Goal: Task Accomplishment & Management: Complete application form

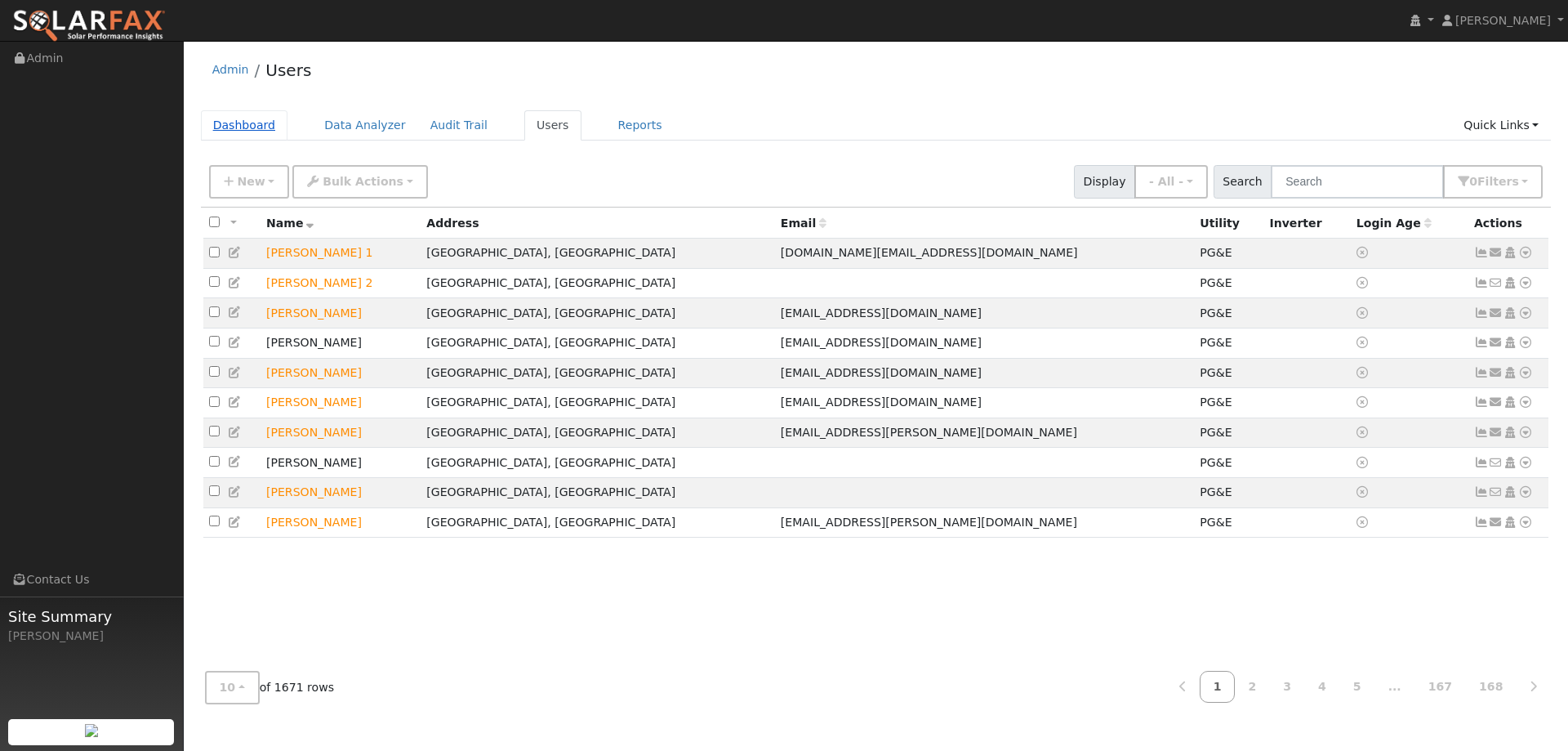
click at [248, 125] on link "Dashboard" at bounding box center [245, 125] width 88 height 30
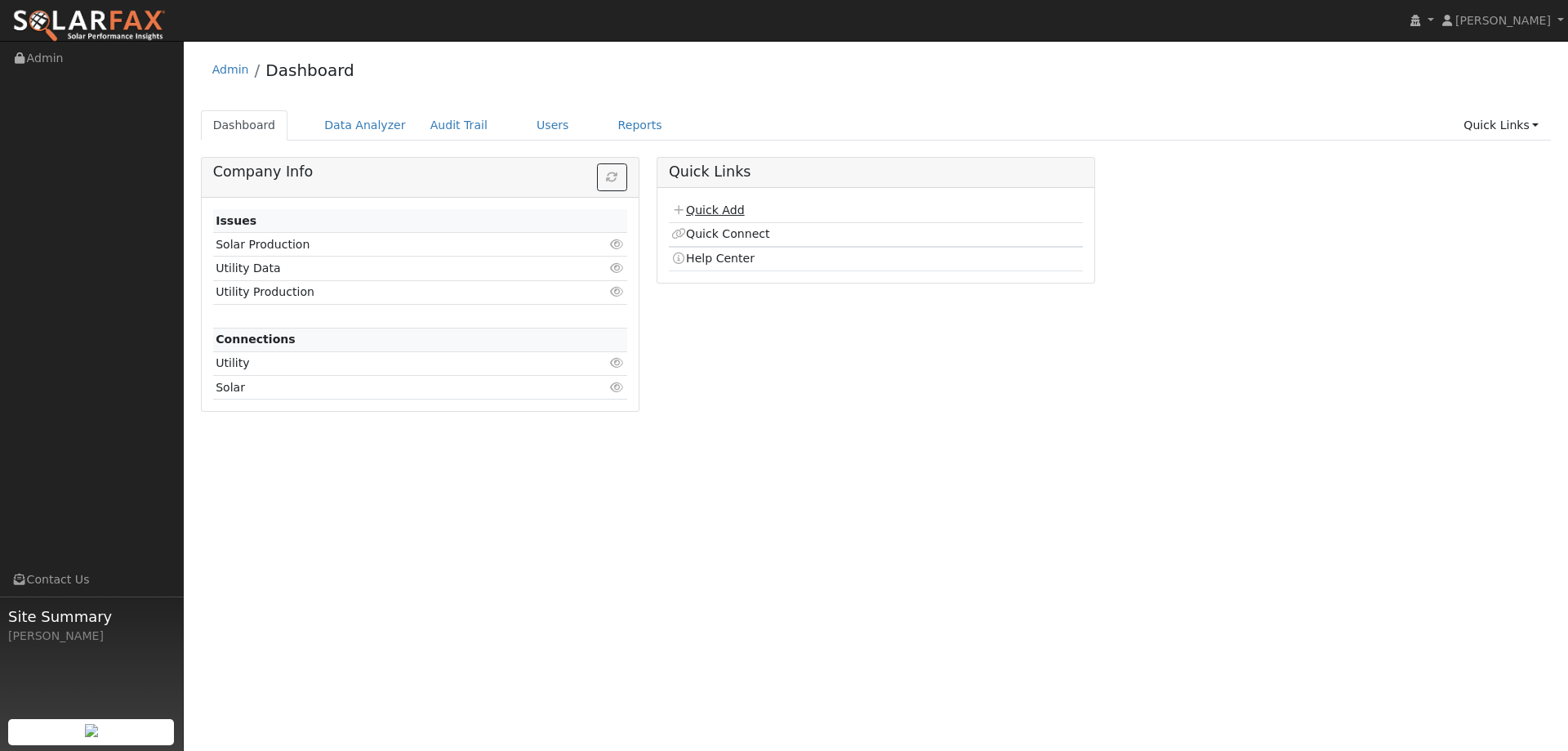
click at [737, 210] on link "Quick Add" at bounding box center [707, 210] width 72 height 13
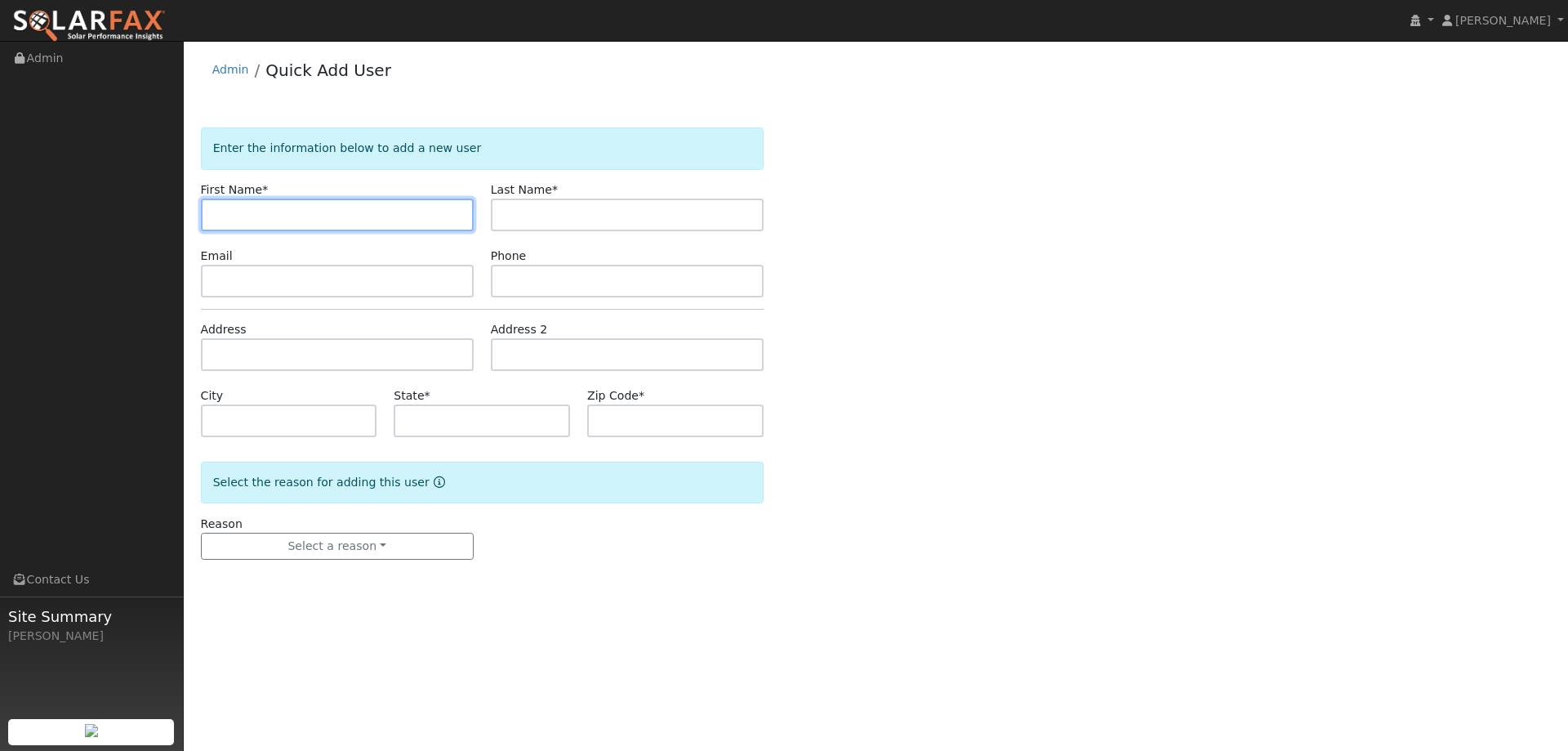
click at [231, 218] on input "text" at bounding box center [338, 215] width 273 height 33
paste input "Brooks"
click at [216, 214] on input "Brooks" at bounding box center [338, 215] width 273 height 33
type input "Brooks"
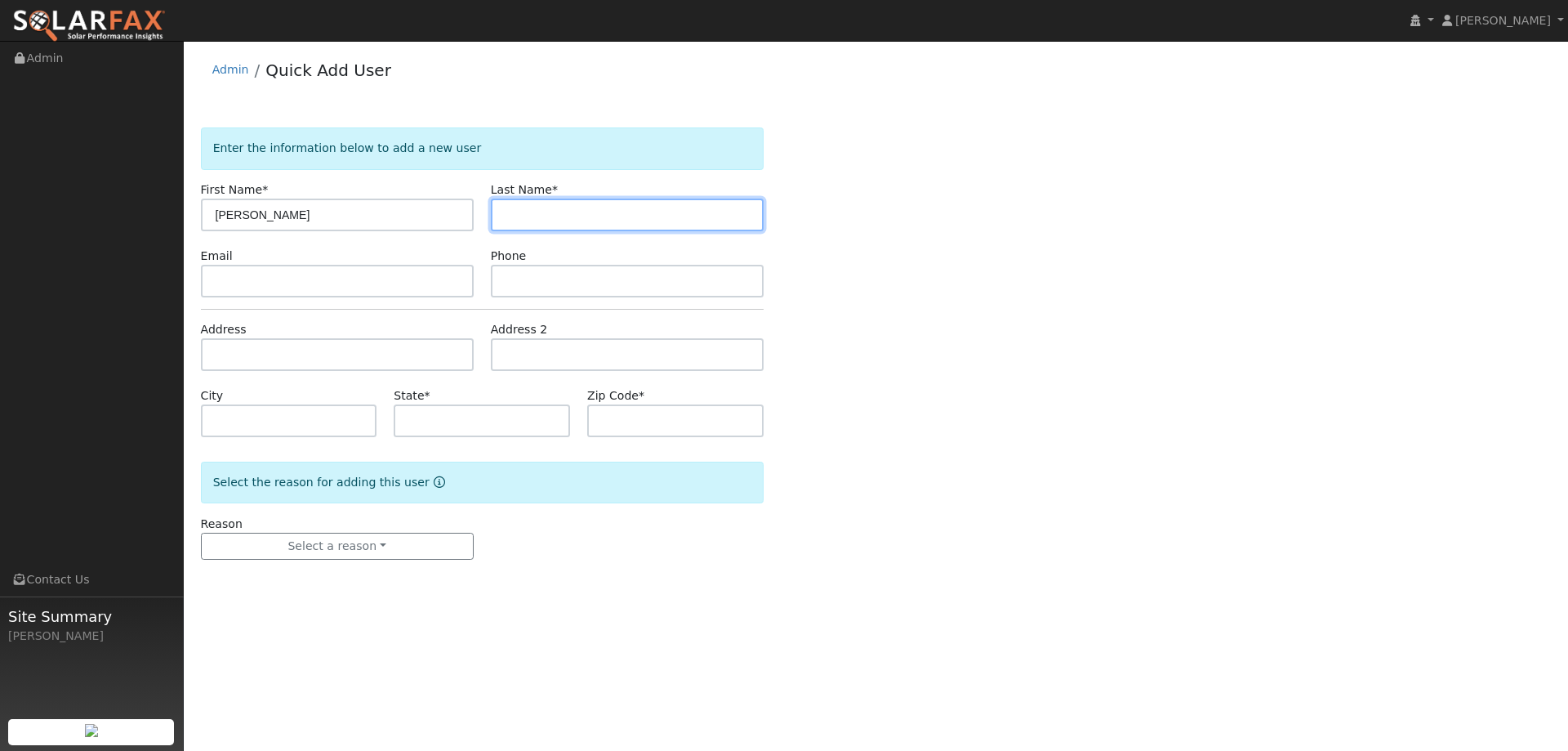
click at [607, 217] on input "text" at bounding box center [627, 215] width 273 height 33
click at [526, 215] on input "text" at bounding box center [627, 215] width 273 height 33
paste input "Whitehead"
click at [505, 216] on input "Whitehead" at bounding box center [627, 215] width 273 height 33
type input "Whitehead"
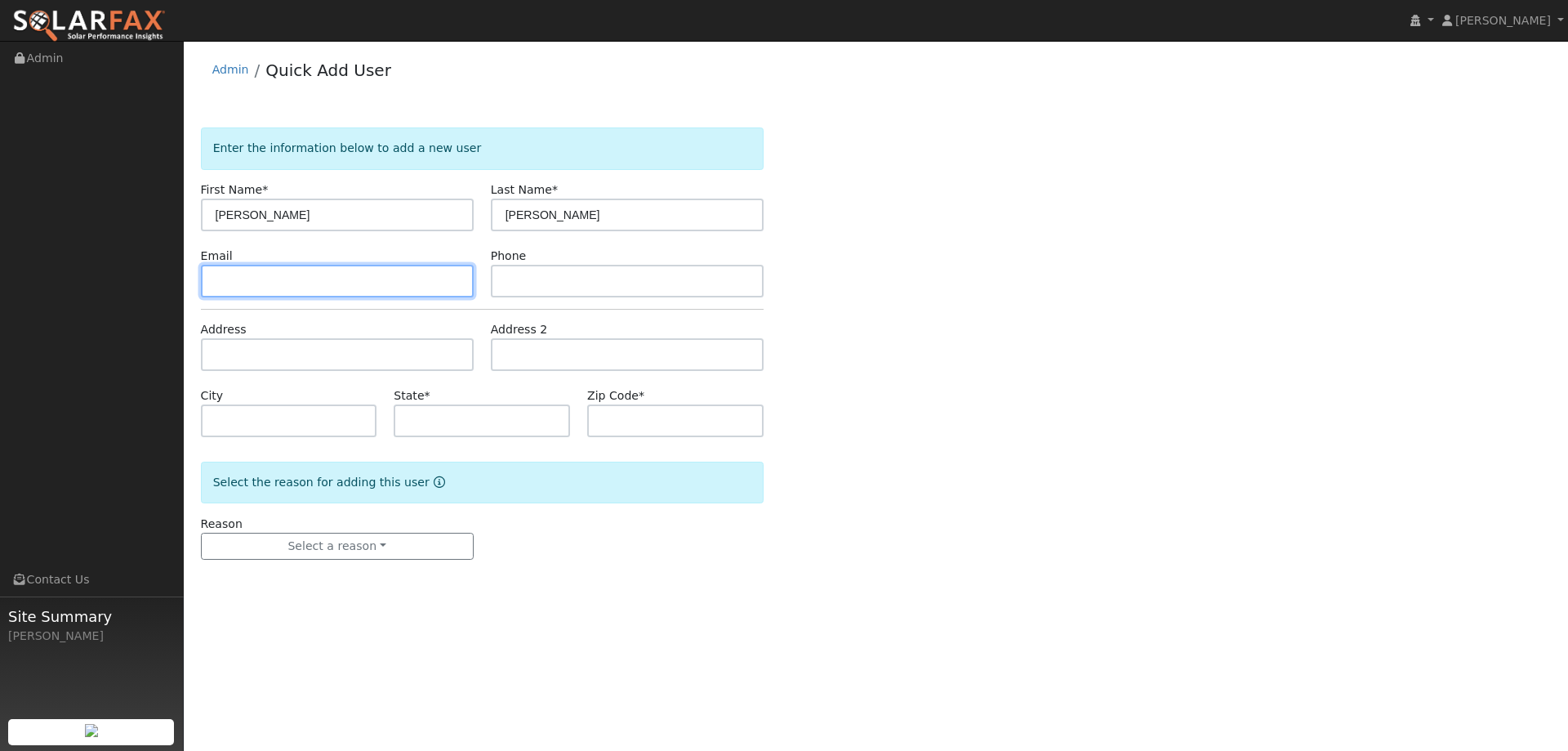
click at [351, 285] on input "text" at bounding box center [338, 280] width 273 height 33
drag, startPoint x: 253, startPoint y: 278, endPoint x: 236, endPoint y: 278, distance: 17.0
click at [252, 278] on input "text" at bounding box center [338, 280] width 273 height 33
paste input "bwhitehead@murphyaustin.com"
click at [216, 284] on input "bwhitehead@murphyaustin.com" at bounding box center [338, 280] width 273 height 33
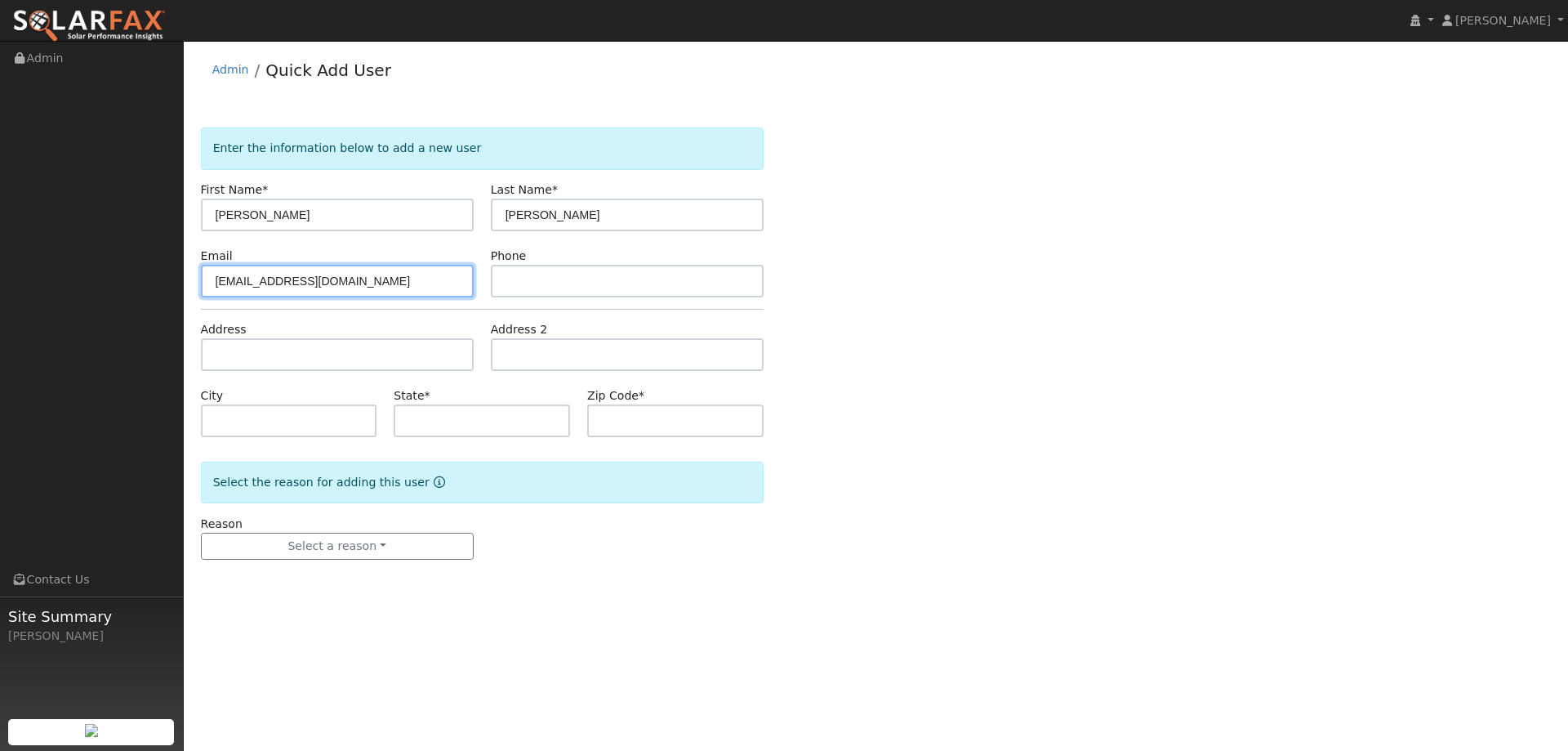
type input "bwhitehead@murphyaustin.com"
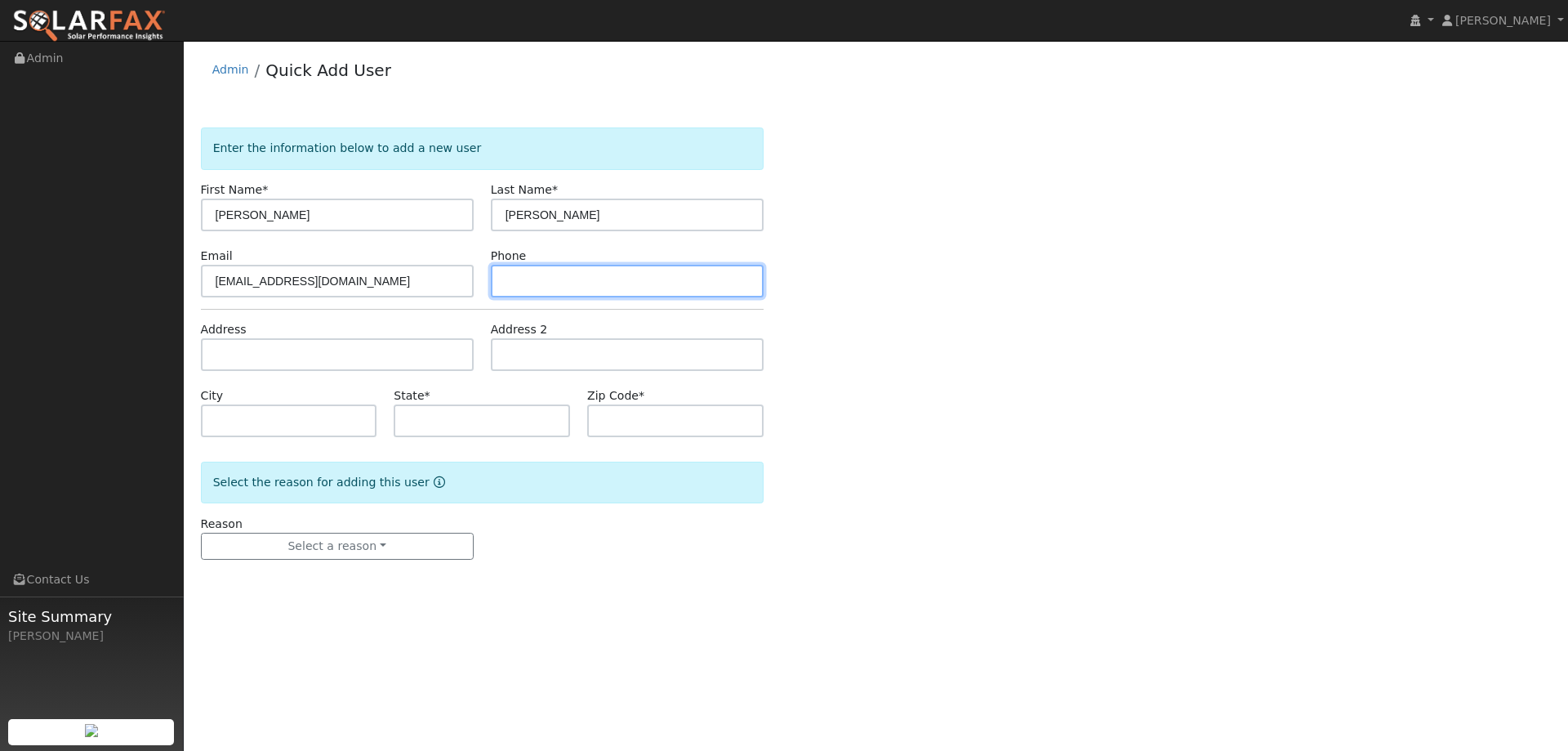
click at [569, 279] on input "text" at bounding box center [627, 280] width 273 height 33
click at [515, 277] on input "text" at bounding box center [627, 280] width 273 height 33
paste input "916-201-0778"
click at [509, 280] on input "916-201-0778" at bounding box center [627, 280] width 273 height 33
type input "916-201-0778"
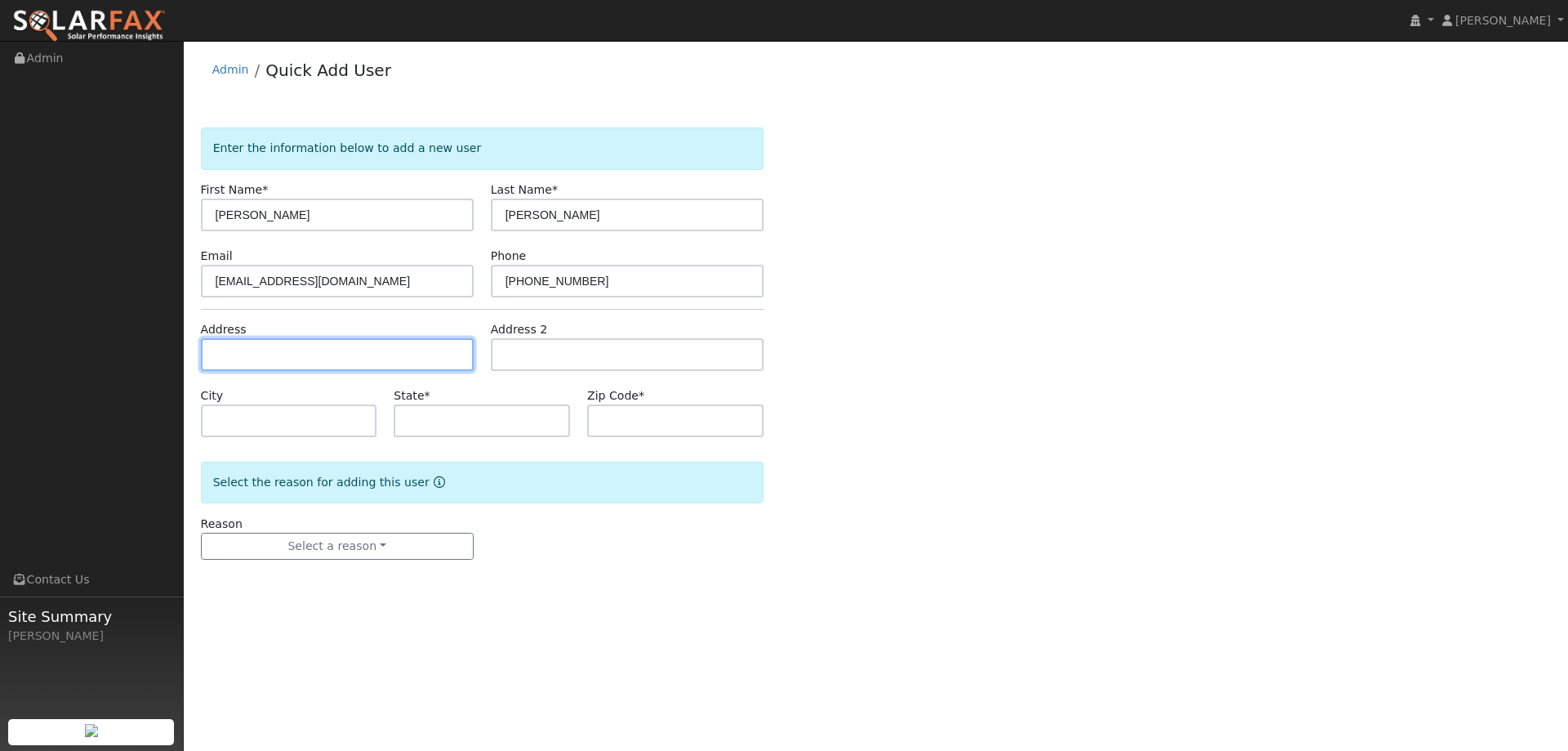
click at [296, 345] on input "text" at bounding box center [338, 354] width 273 height 33
click at [245, 354] on input "text" at bounding box center [338, 354] width 273 height 33
paste input "4060 Whitney Vista Lane"
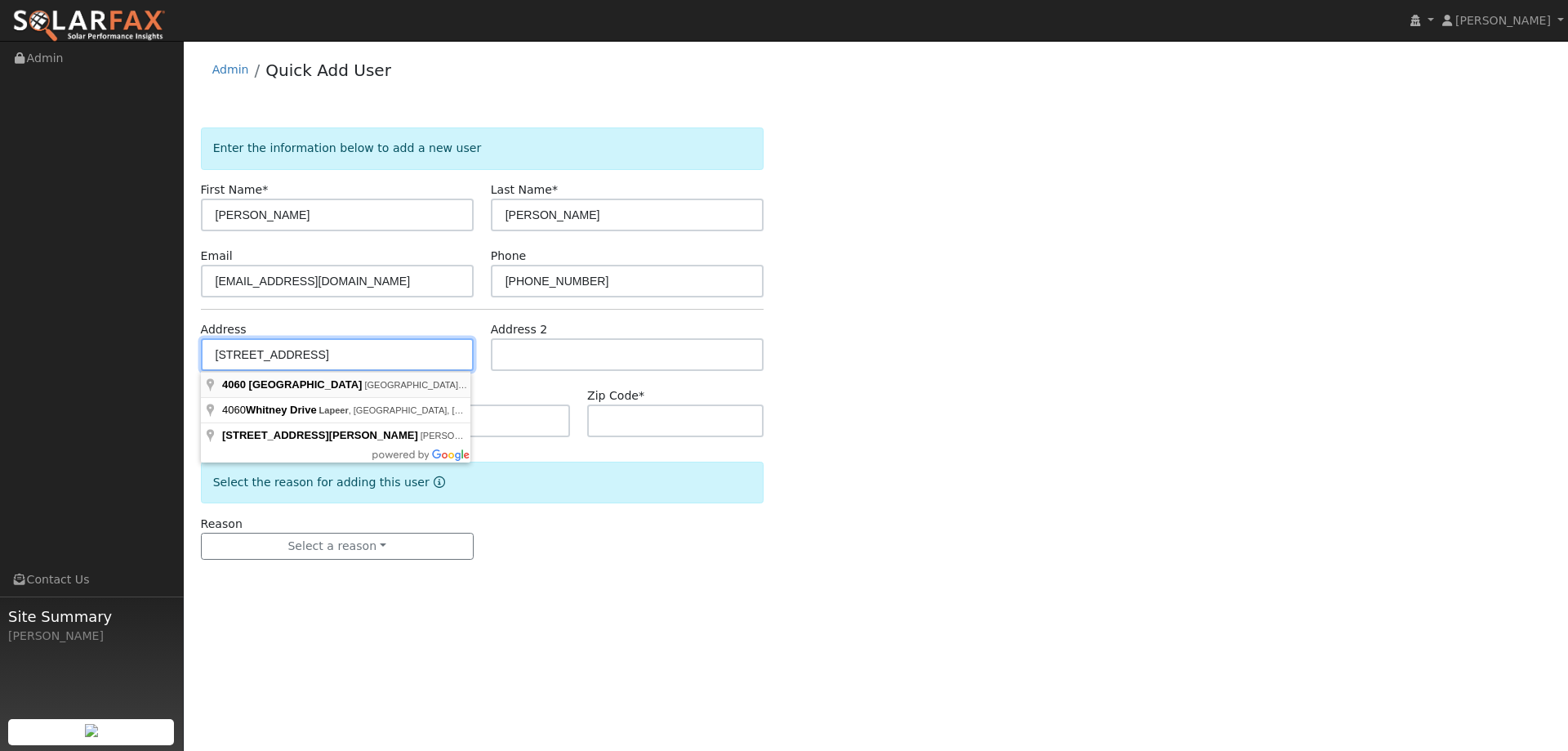
type input "4060 Whitney Vista Lane"
type input "Rocklin"
type input "CA"
type input "95677"
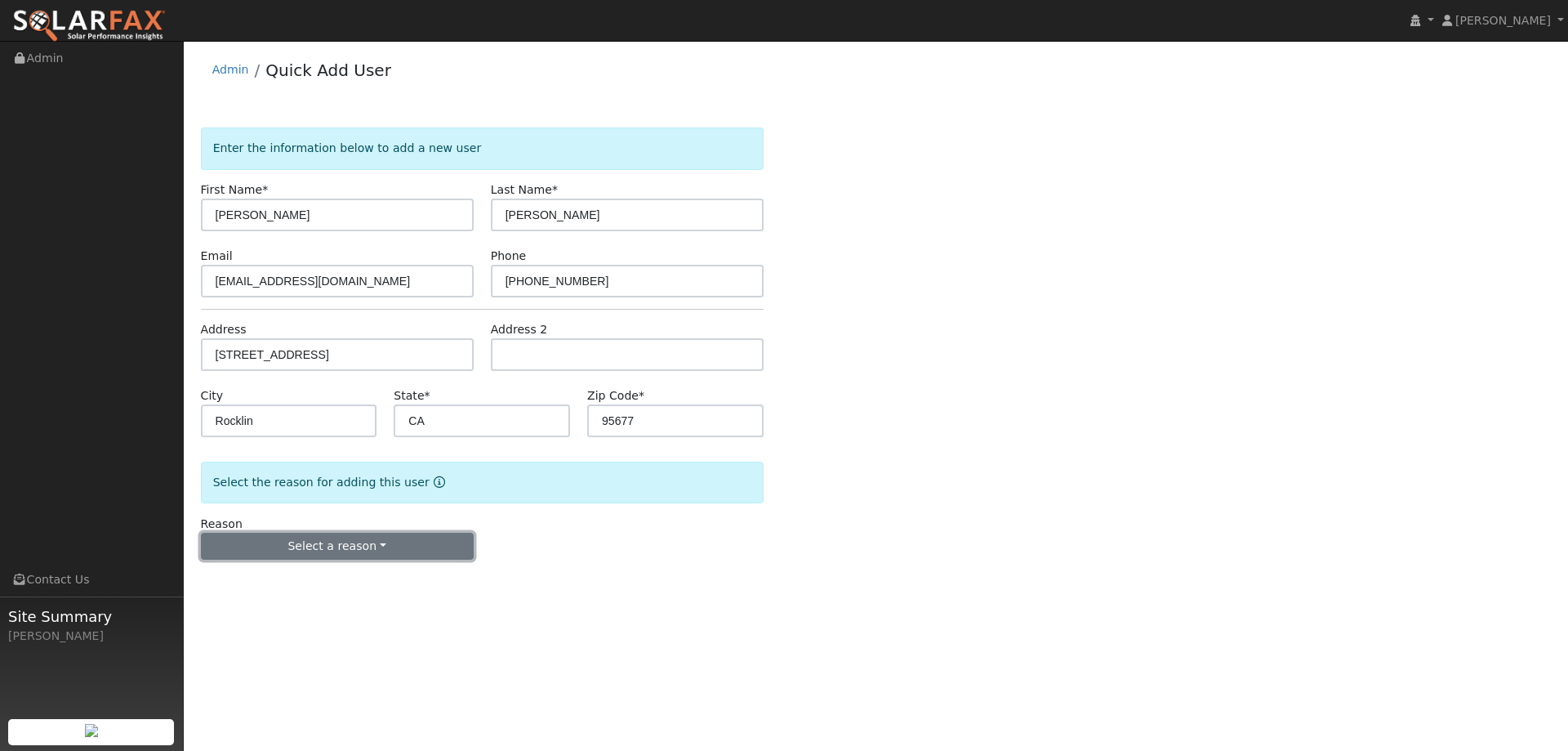
click at [370, 556] on button "Select a reason" at bounding box center [338, 546] width 273 height 28
click at [318, 578] on link "New lead" at bounding box center [292, 579] width 180 height 23
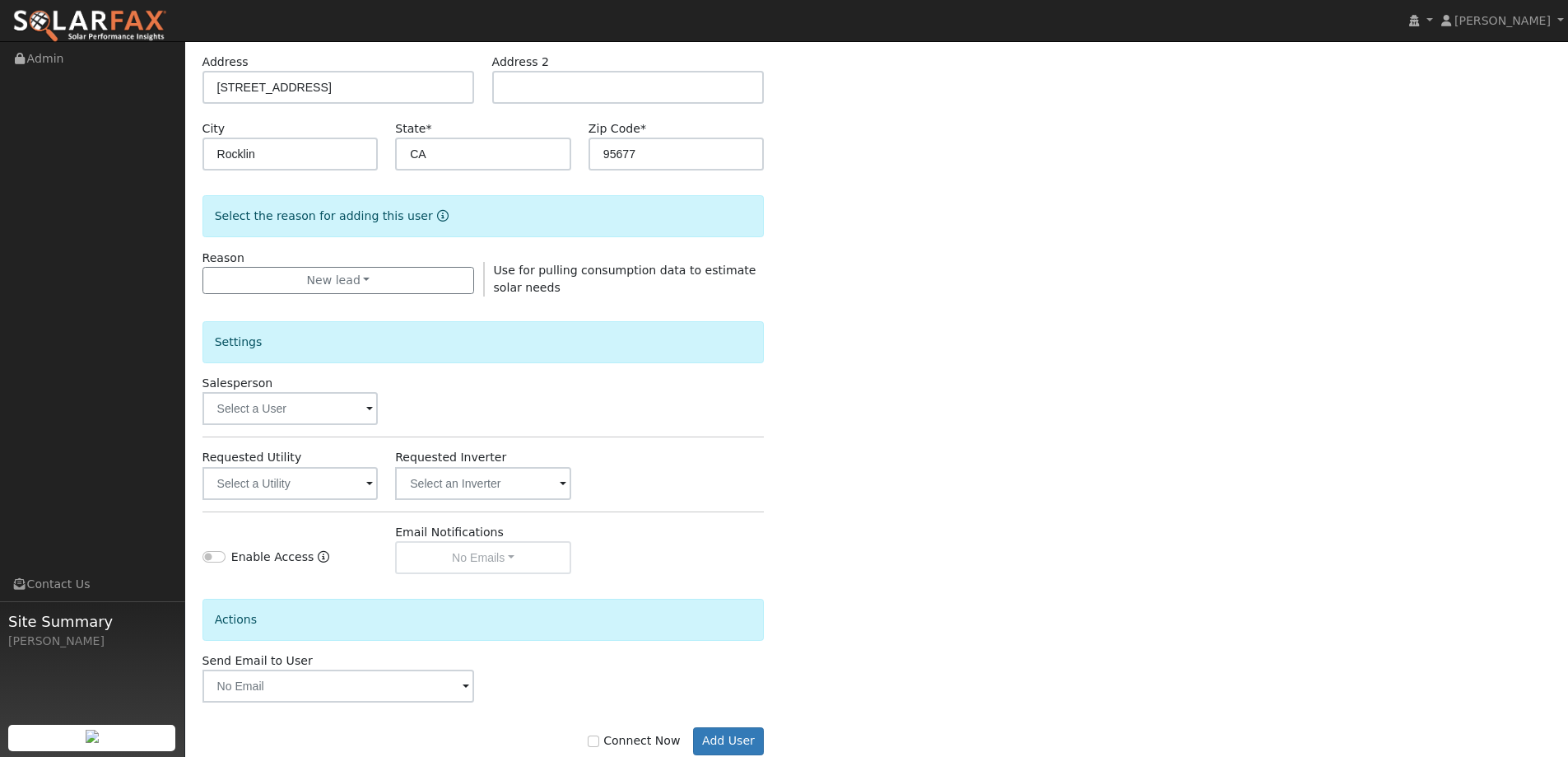
scroll to position [310, 0]
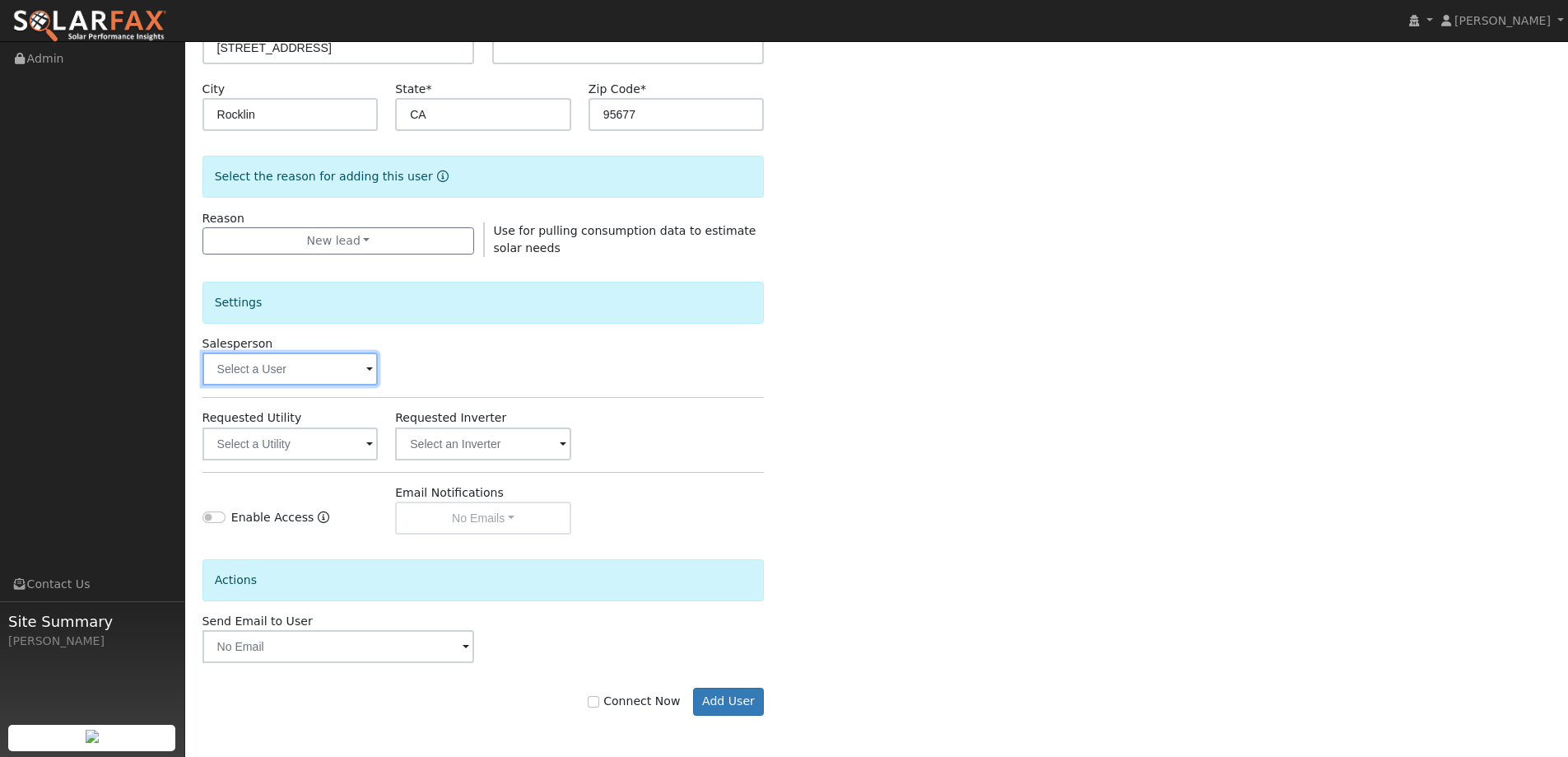
click at [326, 373] on input "text" at bounding box center [291, 368] width 176 height 33
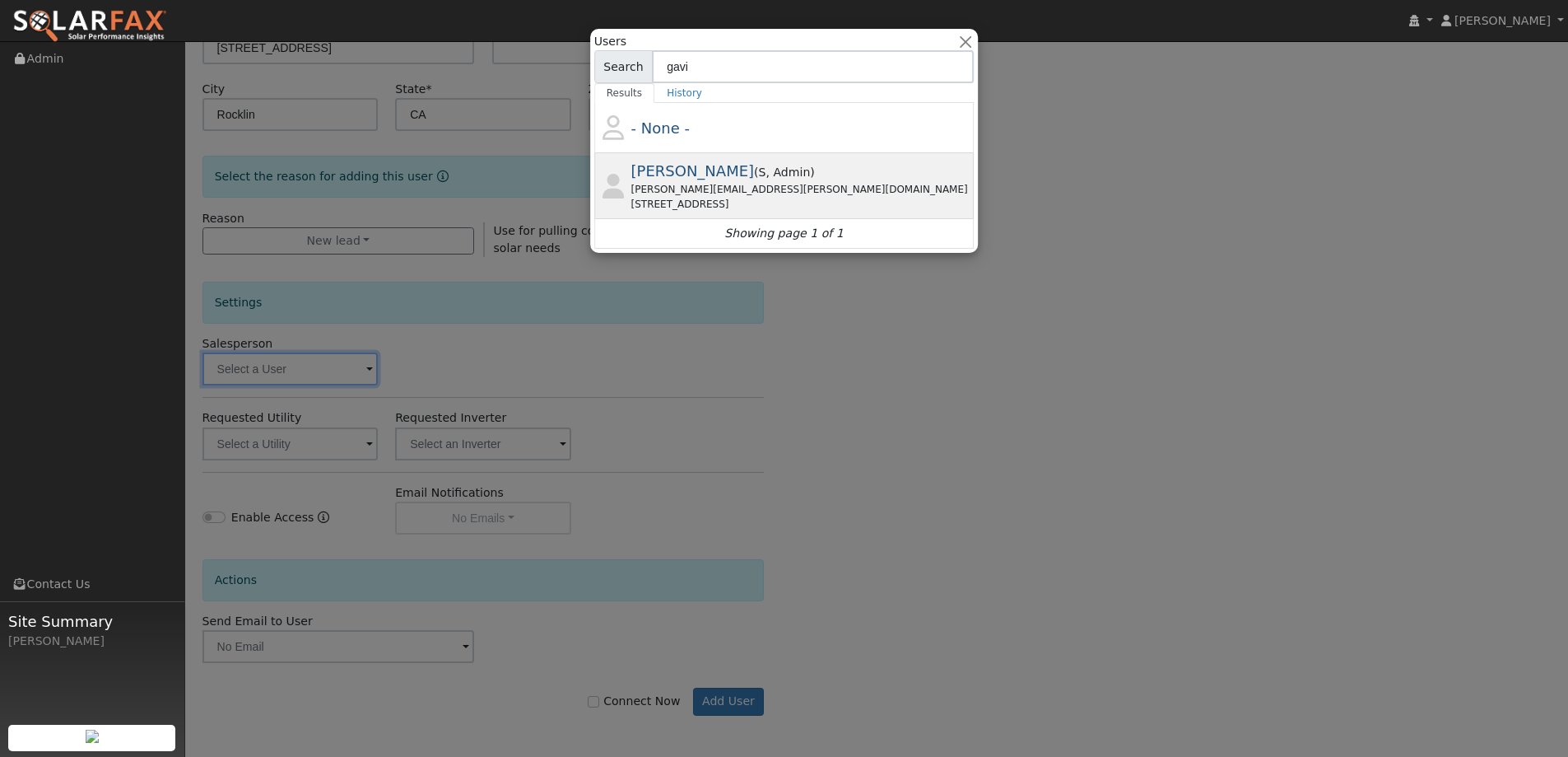
type input "gavi"
click at [730, 181] on div "Gavin Steiner ( S , Admin ) gavin.steiner@ambrosesolar.com 17 Apollo Rd, Tiburo…" at bounding box center [801, 185] width 340 height 52
type input "Gavin Steiner"
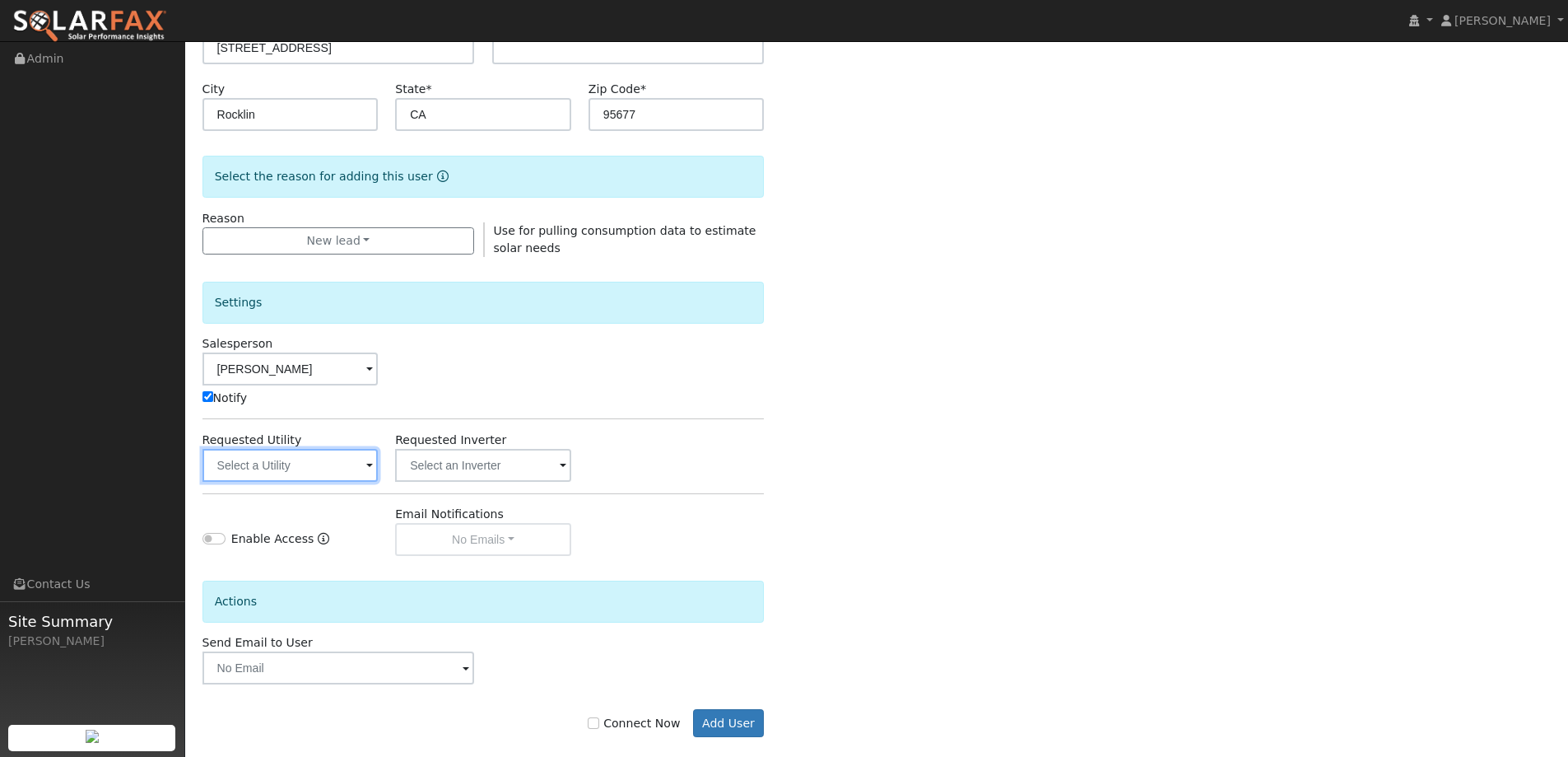
click at [312, 465] on input "text" at bounding box center [291, 465] width 176 height 33
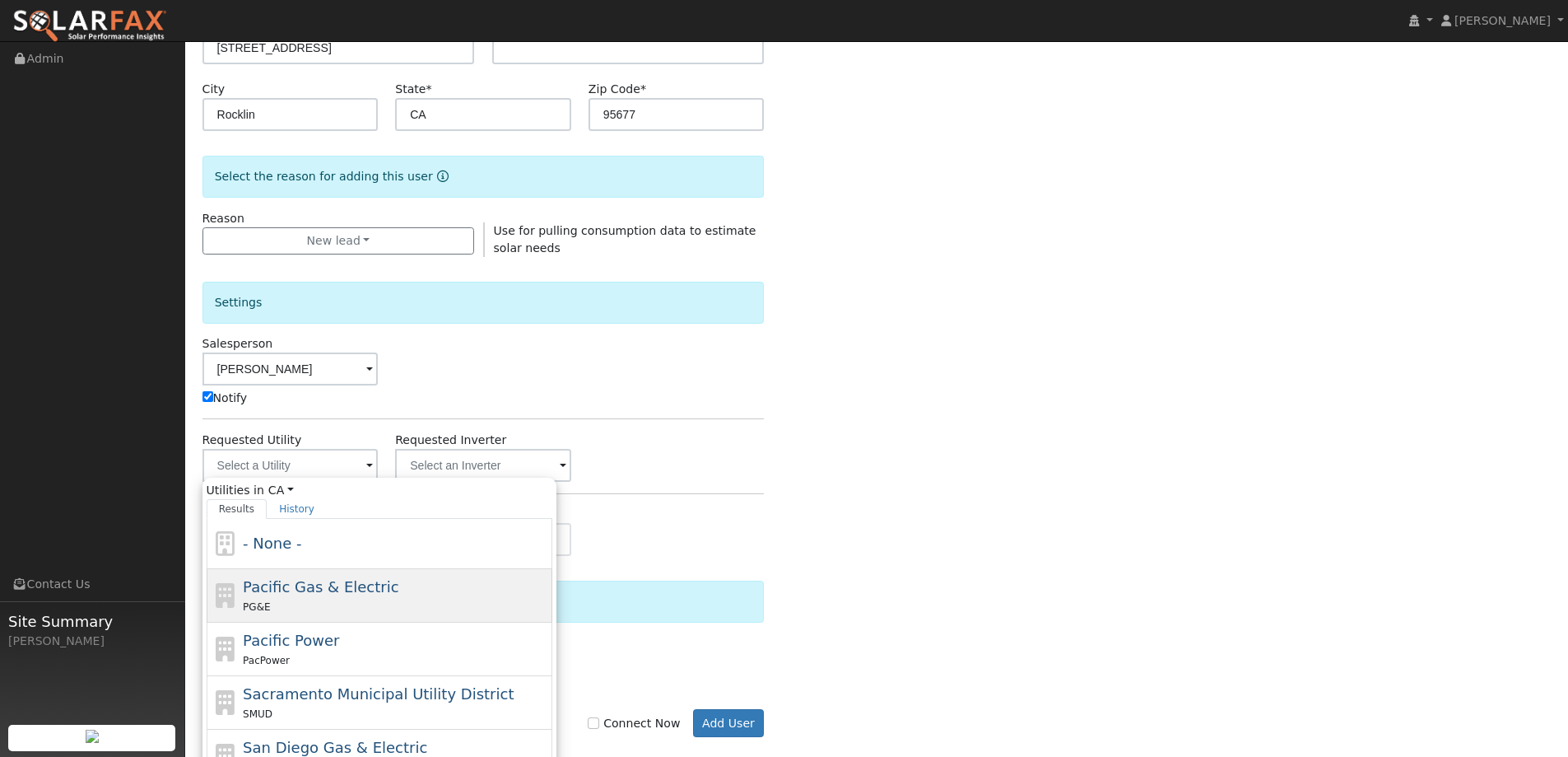
click at [380, 597] on div "PG&E" at bounding box center [395, 606] width 305 height 17
type input "Pacific Gas & Electric"
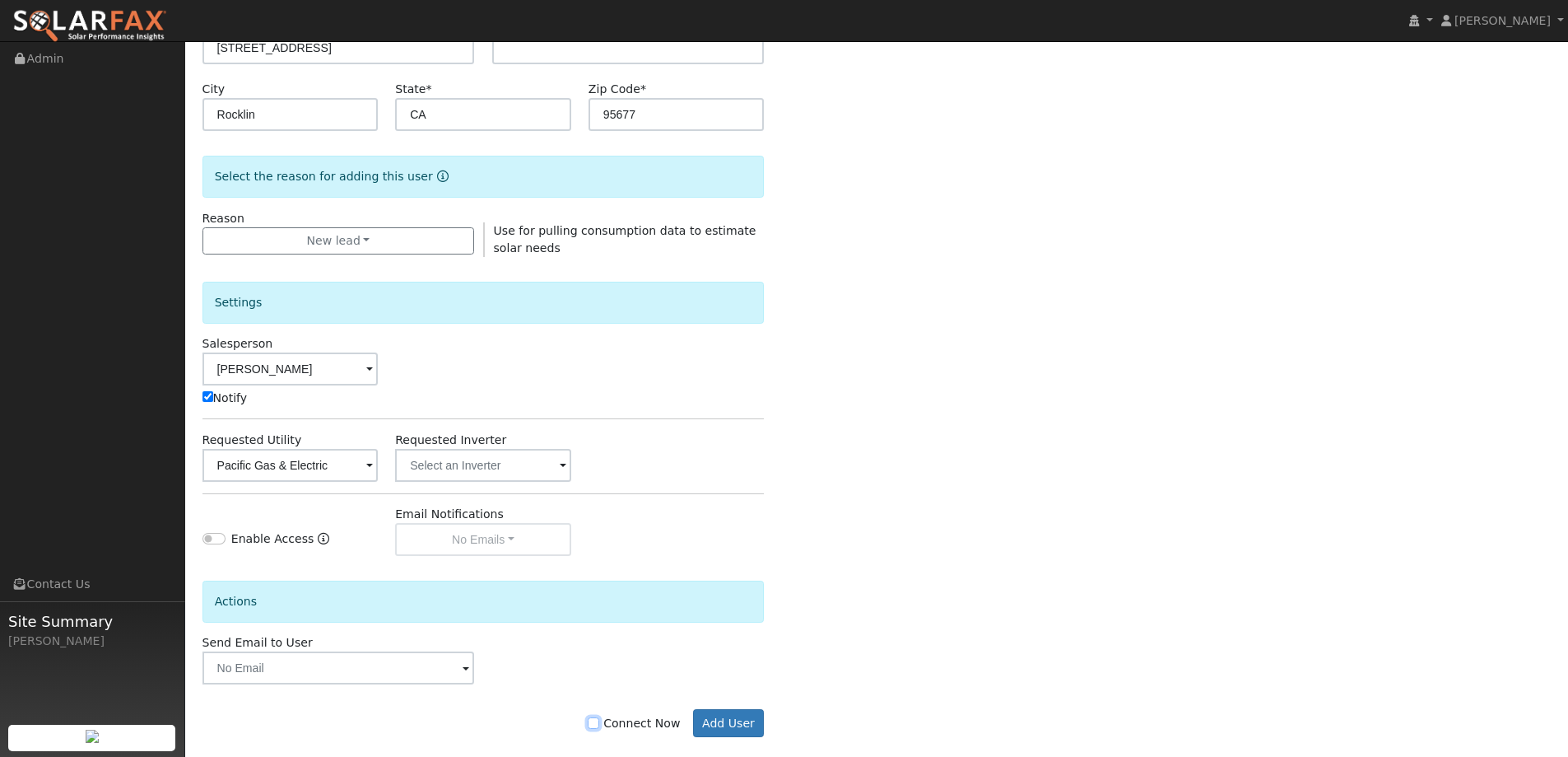
click at [599, 726] on input "Connect Now" at bounding box center [594, 723] width 12 height 12
checkbox input "true"
click at [719, 725] on button "Add User" at bounding box center [729, 722] width 71 height 28
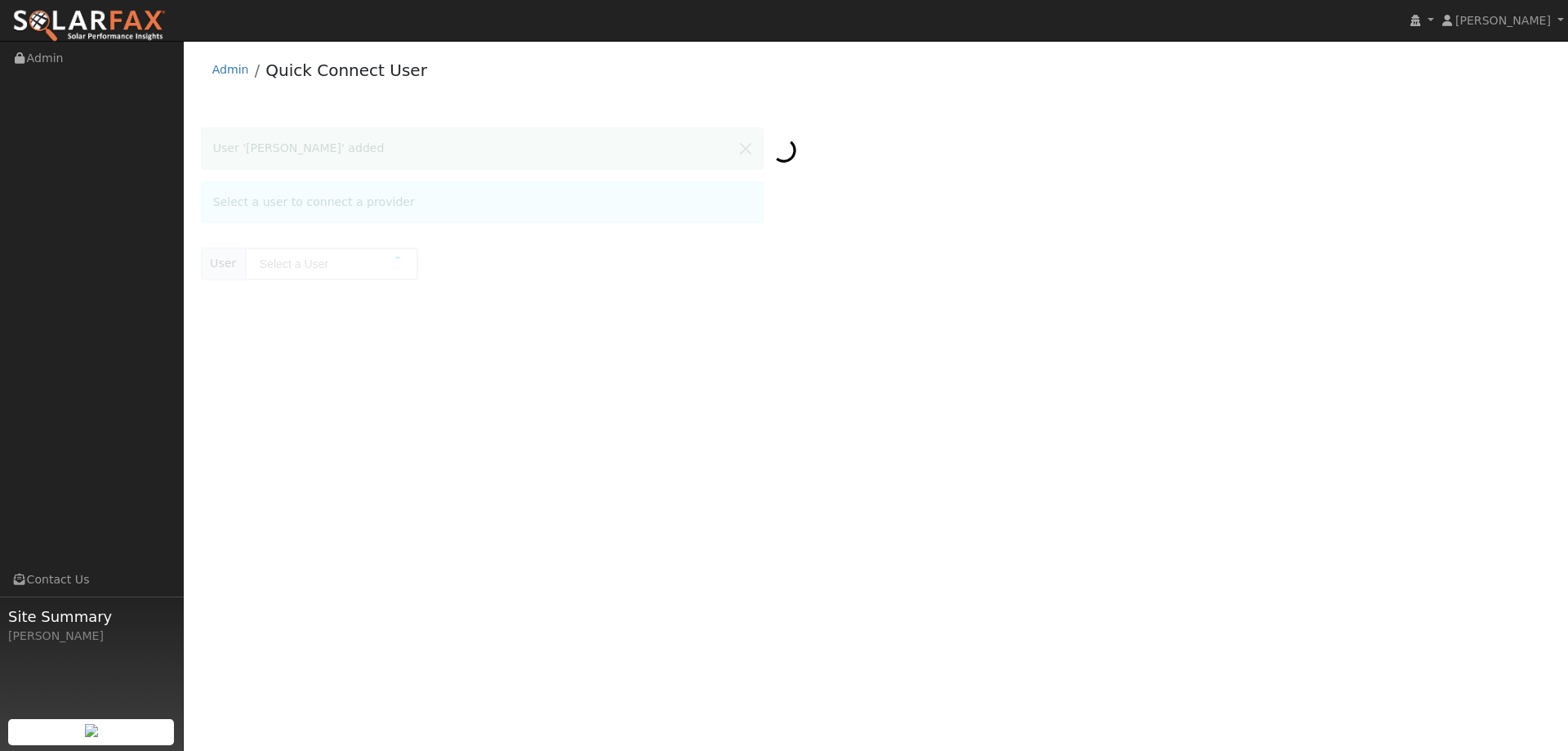
type input "[PERSON_NAME]"
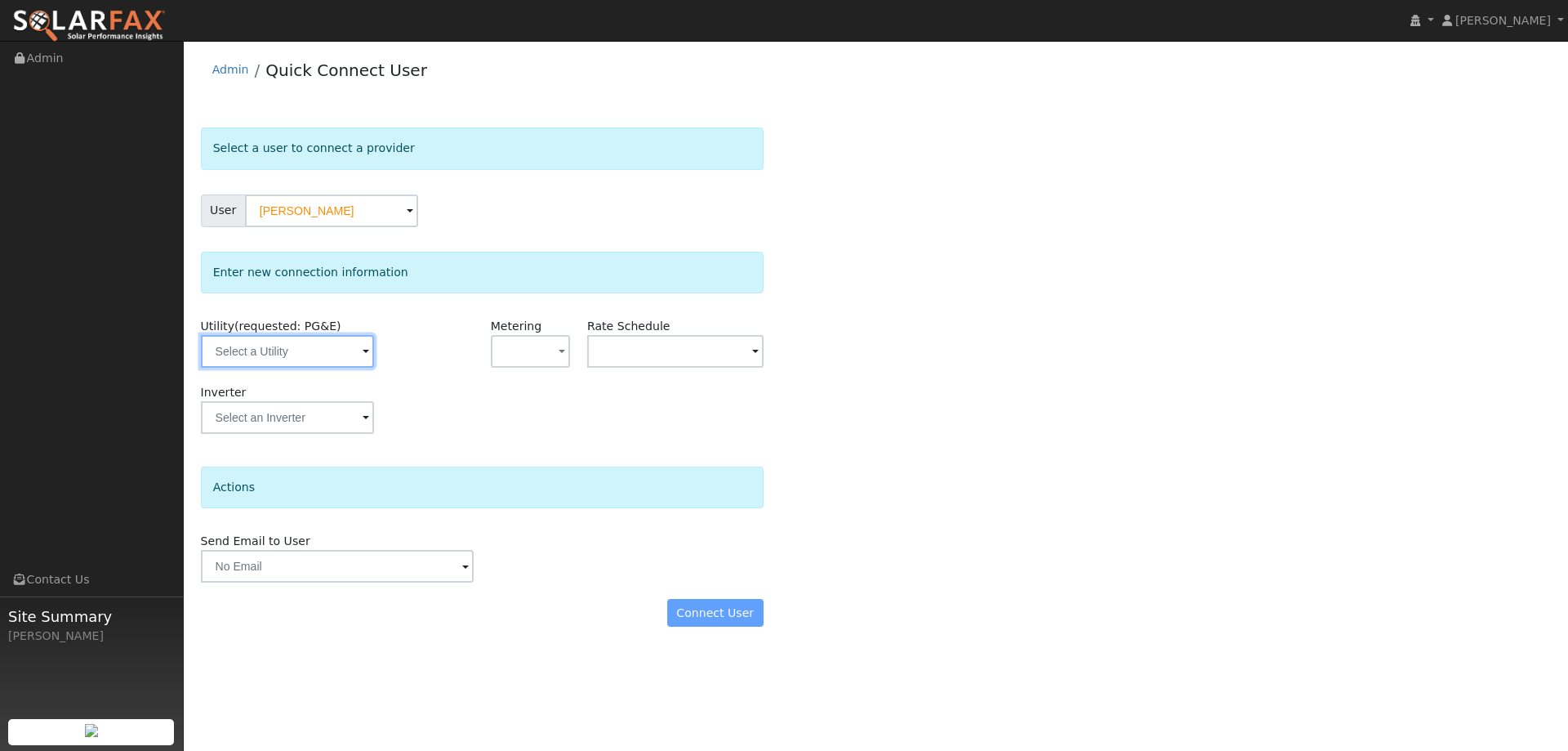
click at [325, 356] on input "text" at bounding box center [288, 351] width 173 height 33
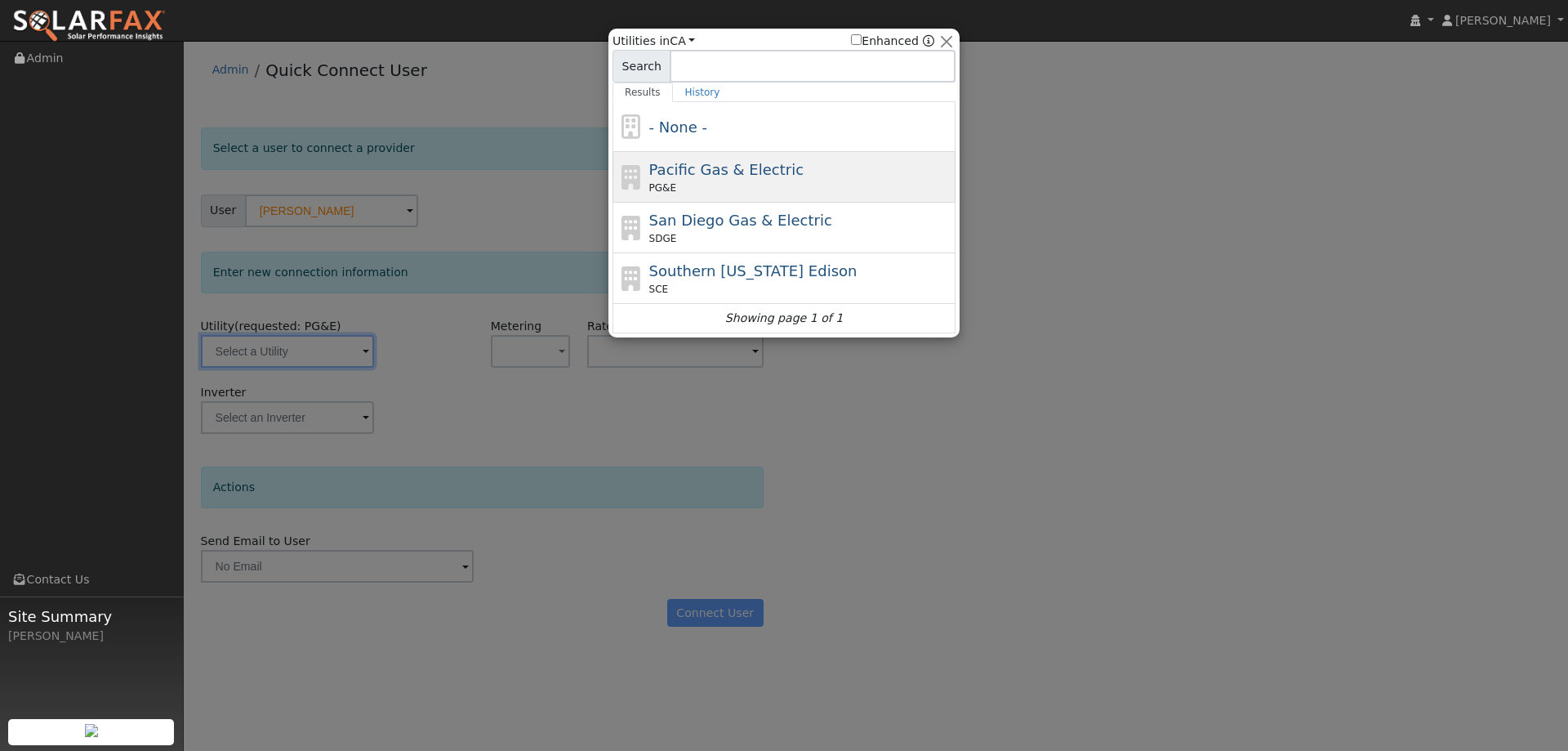
click at [721, 184] on div "PG&E" at bounding box center [800, 187] width 303 height 14
type input "PG&E"
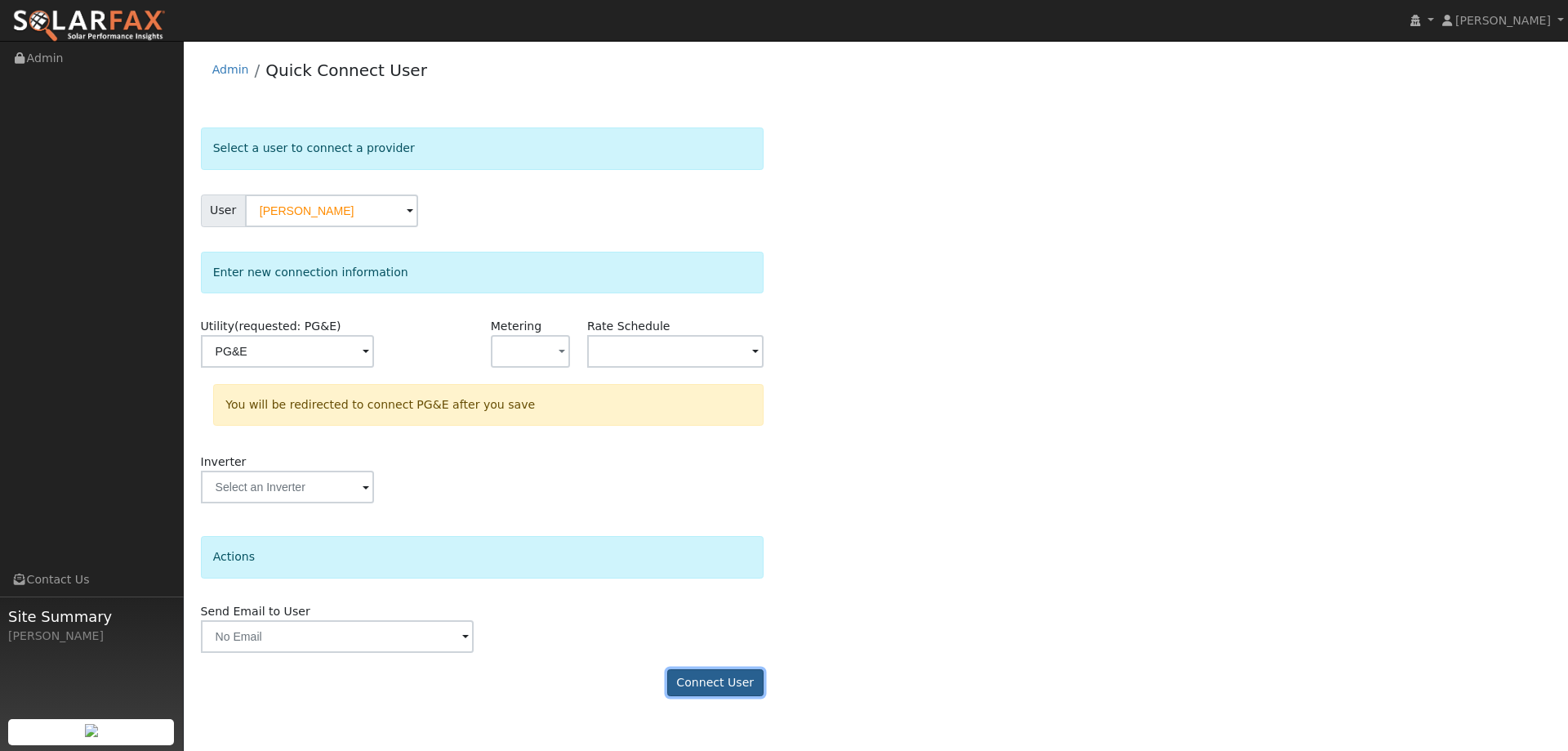
click at [730, 679] on button "Connect User" at bounding box center [715, 683] width 96 height 28
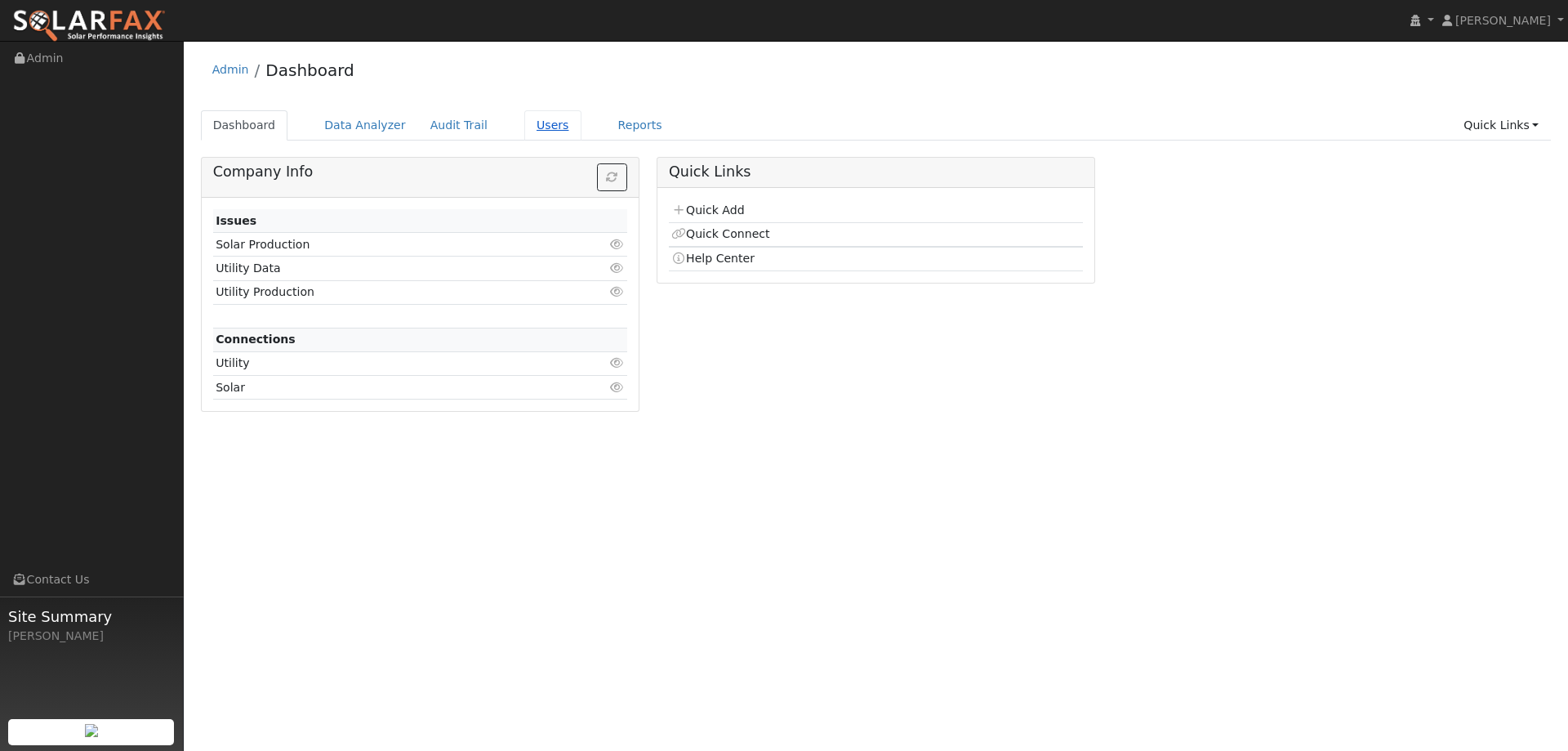
click at [524, 130] on link "Users" at bounding box center [553, 125] width 57 height 30
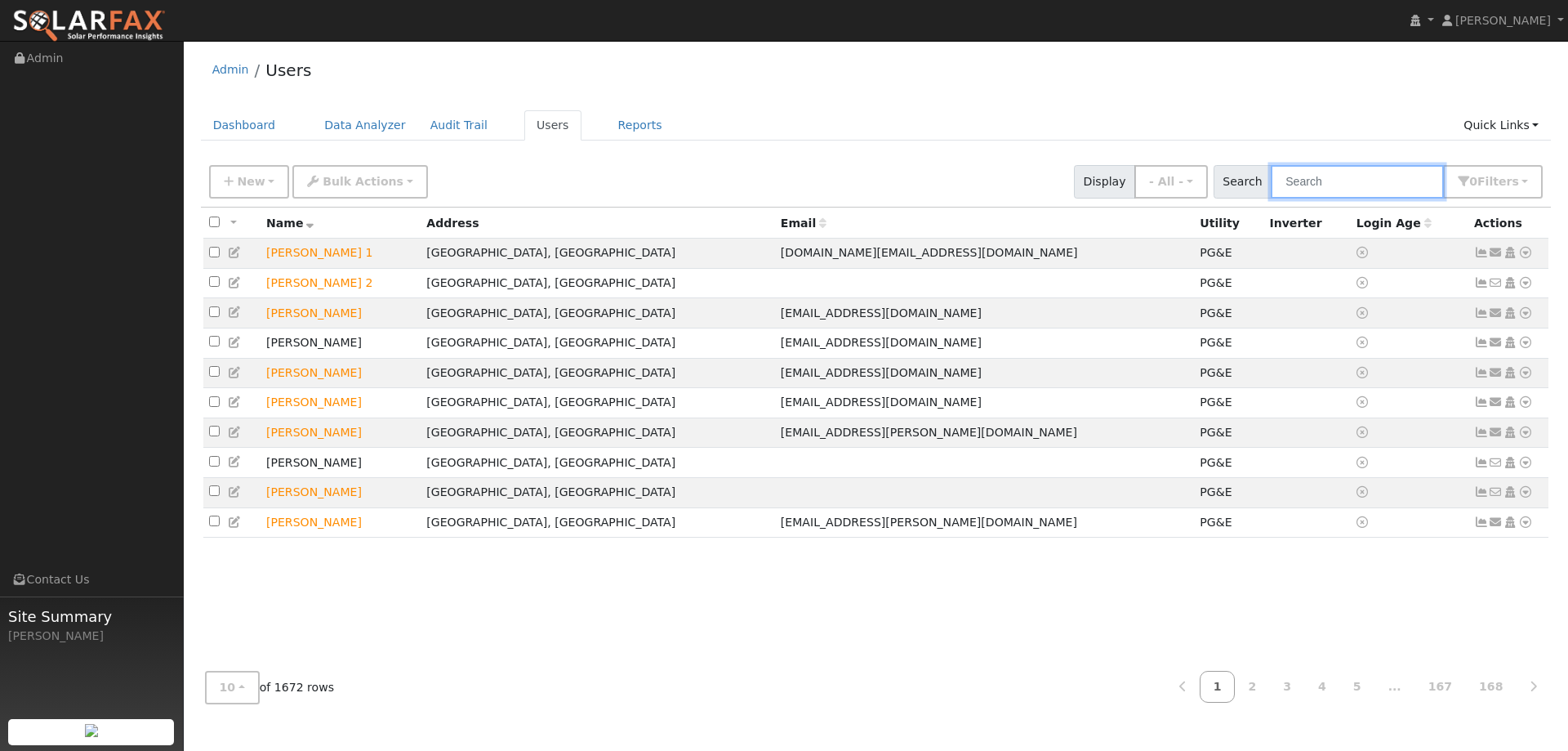
click at [1307, 178] on input "text" at bounding box center [1357, 182] width 173 height 34
paste input "Brooks Whitehead"
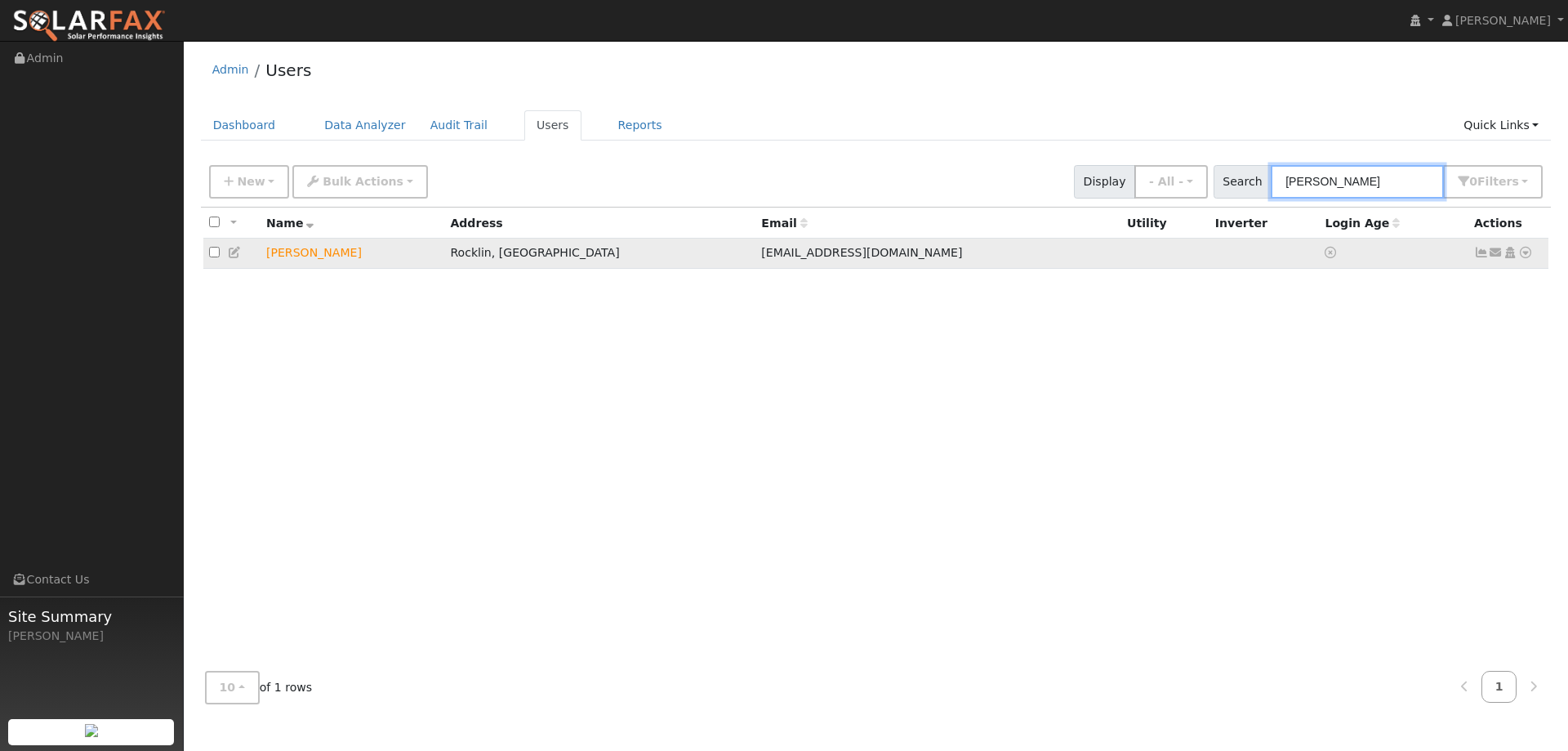
type input "Brooks Whitehead"
click at [1523, 255] on icon at bounding box center [1524, 253] width 14 height 12
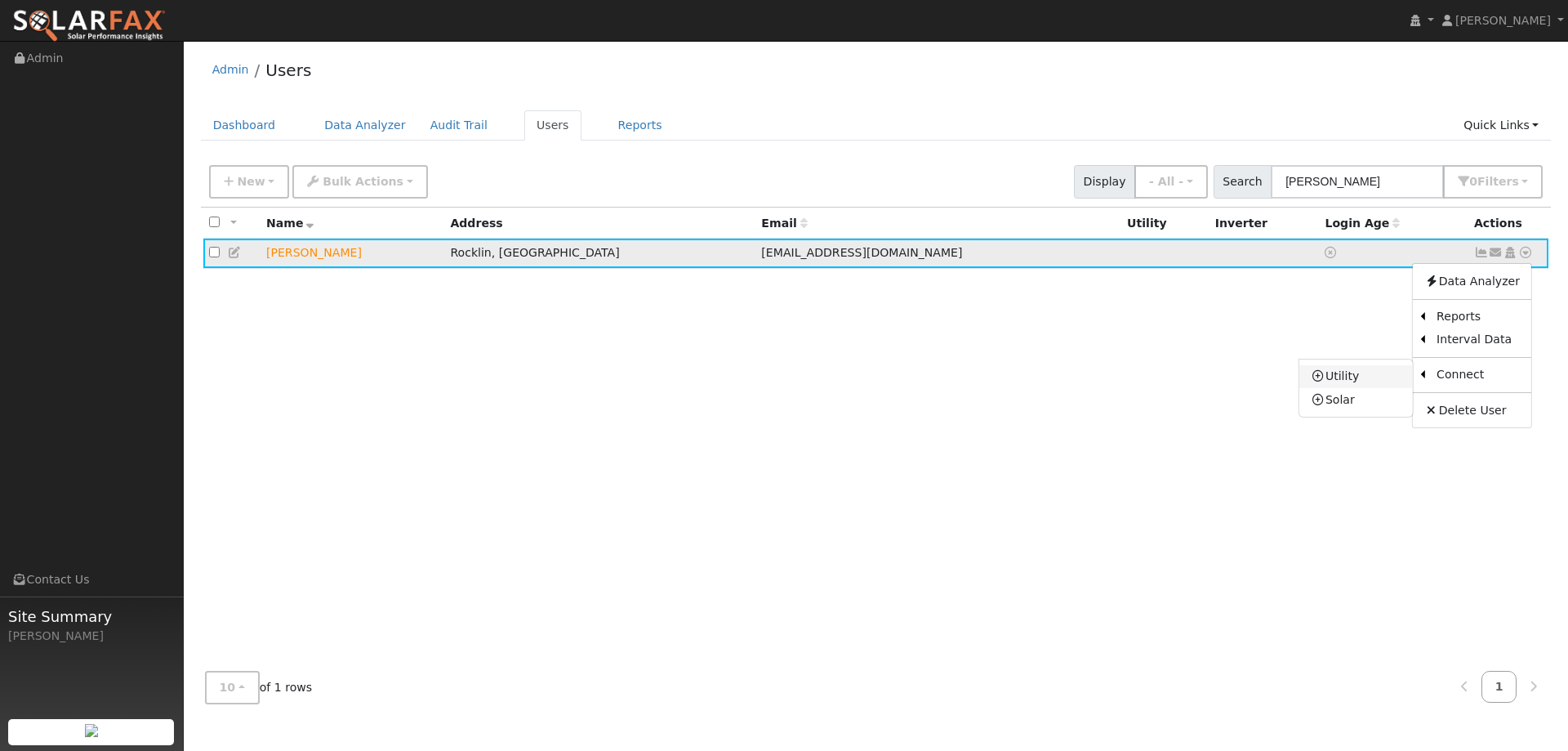
click at [1379, 376] on link "Utility" at bounding box center [1355, 376] width 114 height 23
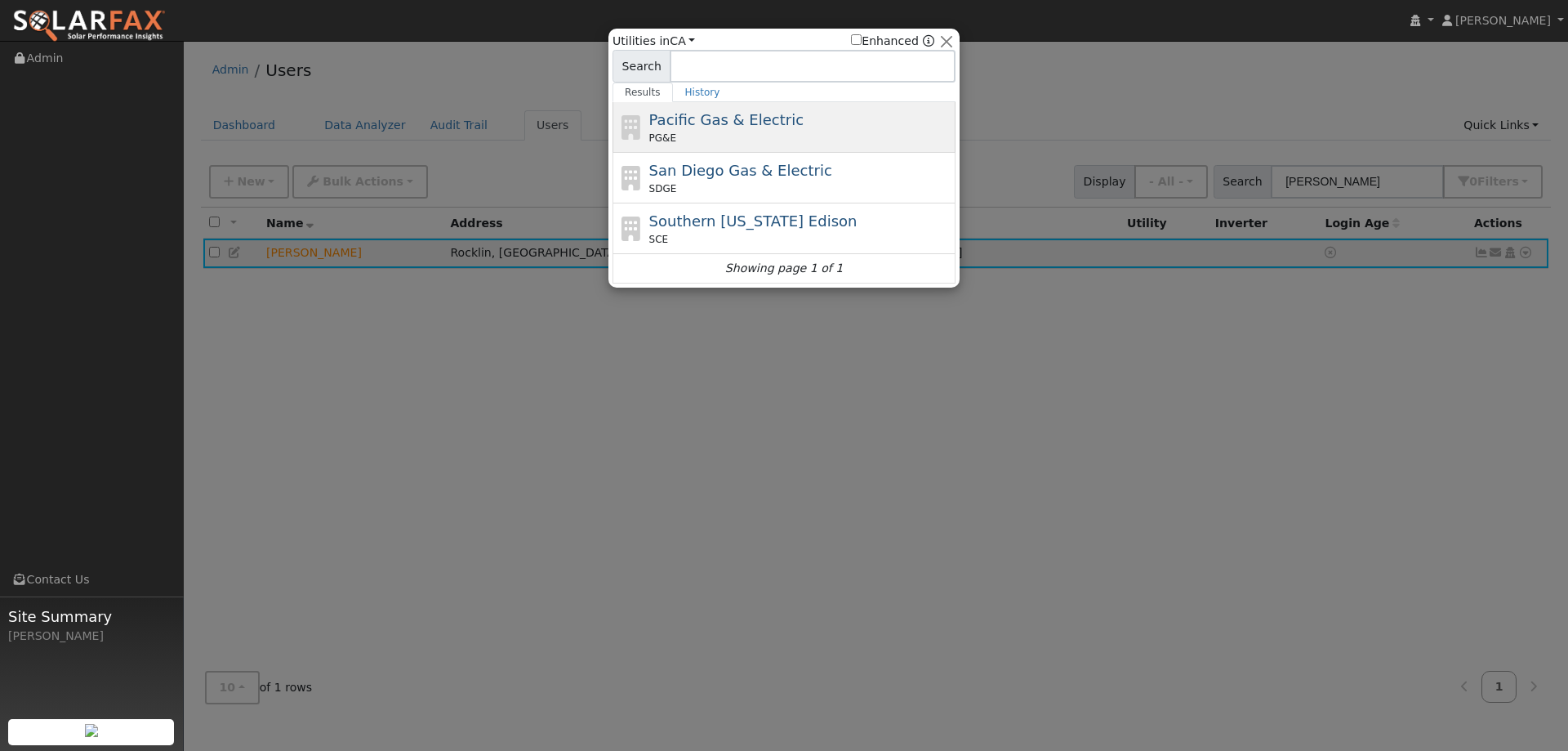
click at [753, 113] on span "Pacific Gas & Electric" at bounding box center [726, 120] width 154 height 17
